Goal: Information Seeking & Learning: Learn about a topic

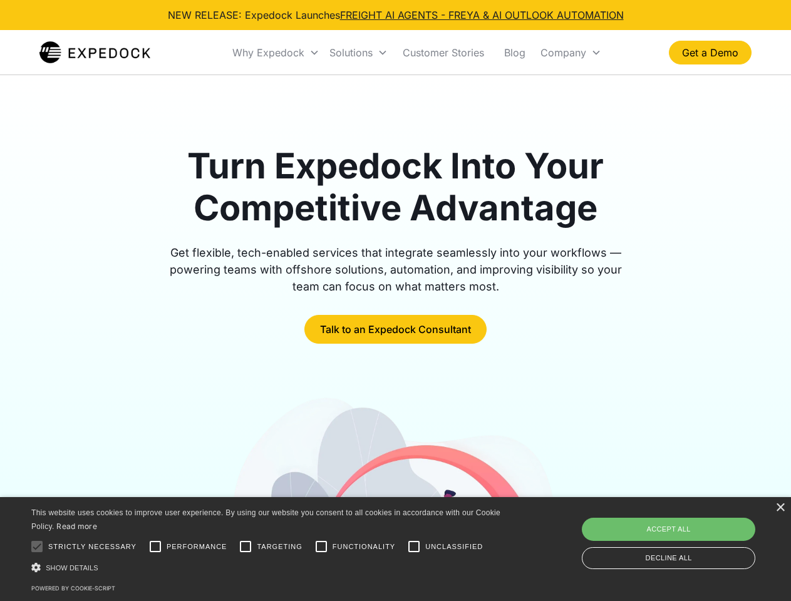
click at [276, 53] on div "Why Expedock" at bounding box center [268, 52] width 72 height 13
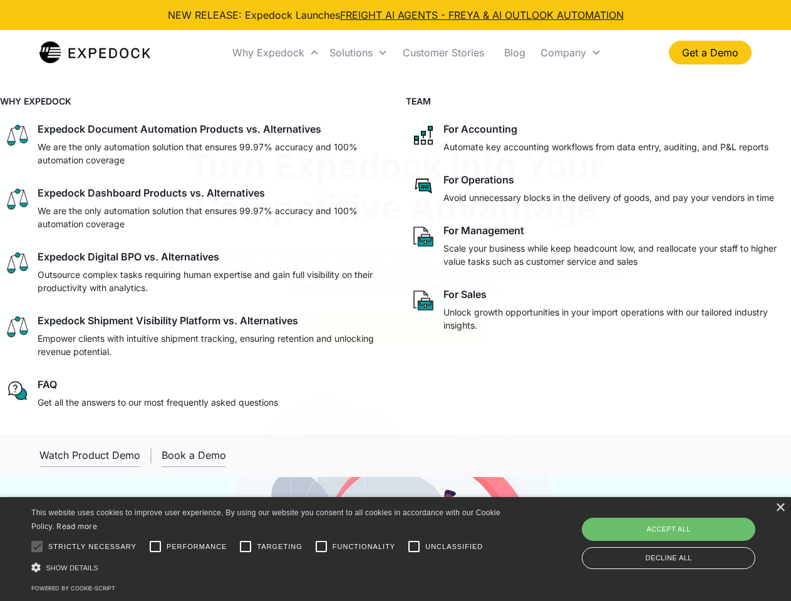
click at [358, 53] on div "Solutions" at bounding box center [351, 52] width 43 height 13
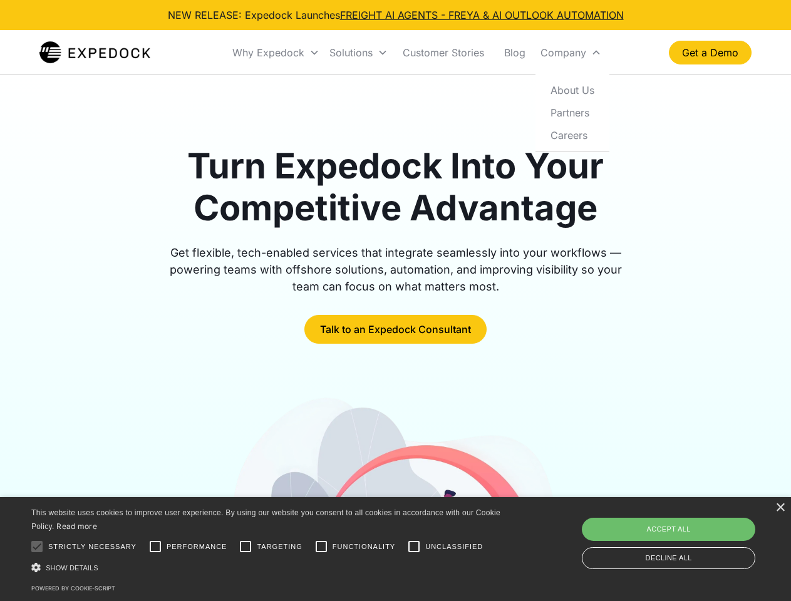
click at [571, 53] on div "Company" at bounding box center [564, 52] width 46 height 13
click at [780, 508] on div "×" at bounding box center [780, 508] width 9 height 9
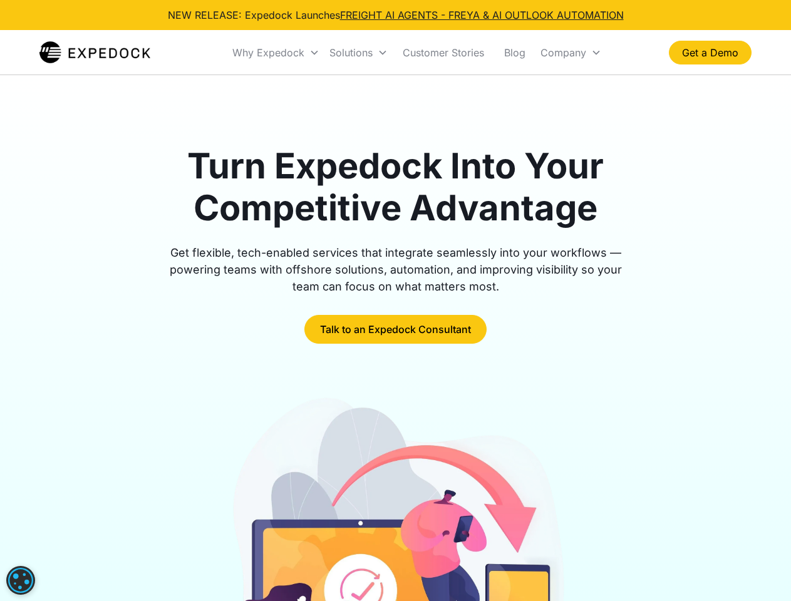
click at [37, 547] on div "Turn Expedock Into Your Competitive Advantage Get flexible, tech-enabled servic…" at bounding box center [395, 439] width 791 height 728
click at [155, 547] on div at bounding box center [395, 563] width 712 height 339
click at [246, 547] on img at bounding box center [395, 563] width 343 height 339
click at [321, 547] on img at bounding box center [395, 563] width 343 height 339
click at [414, 547] on img at bounding box center [395, 563] width 343 height 339
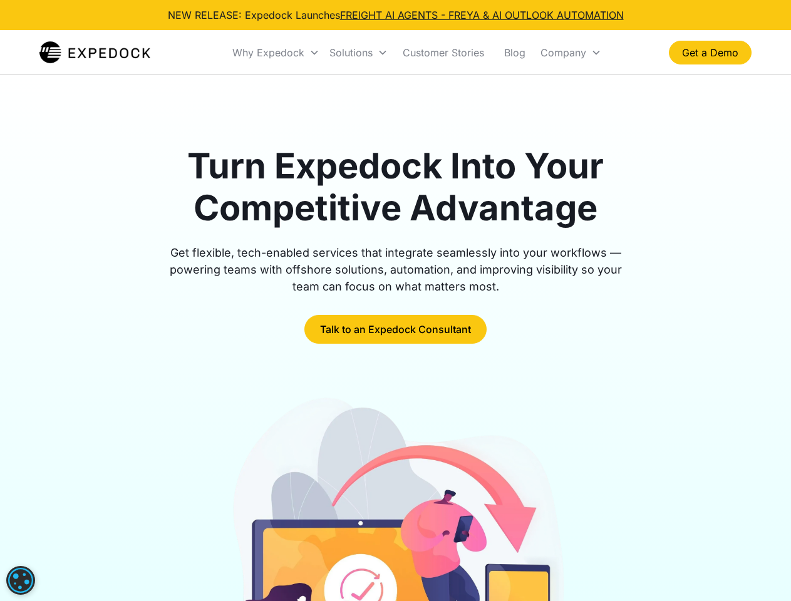
click at [268, 568] on img at bounding box center [395, 563] width 343 height 339
